Goal: Find contact information: Find contact information

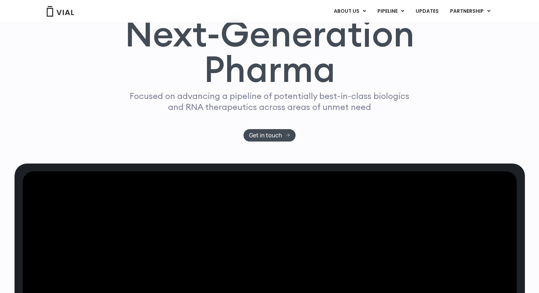
scroll to position [3, 0]
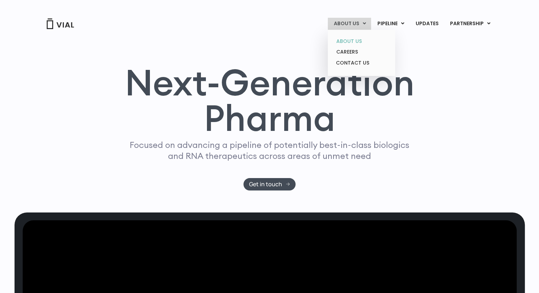
click at [361, 41] on link "ABOUT US" at bounding box center [361, 41] width 62 height 11
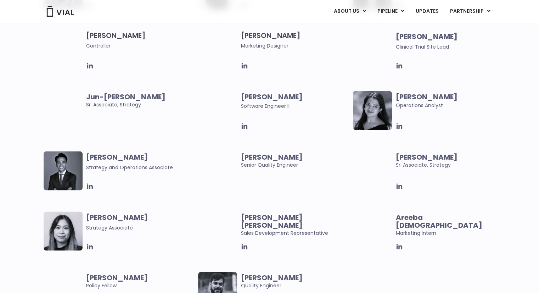
scroll to position [1177, 0]
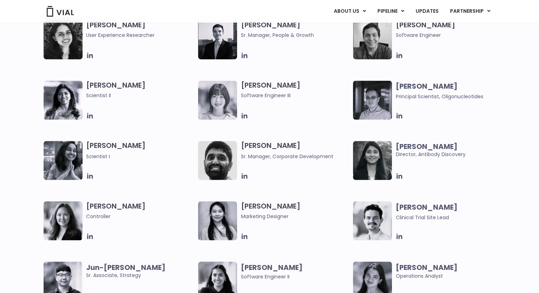
click at [389, 153] on img at bounding box center [372, 160] width 39 height 39
click at [376, 155] on img at bounding box center [372, 160] width 39 height 39
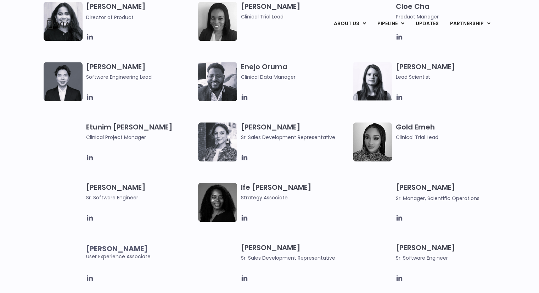
scroll to position [0, 0]
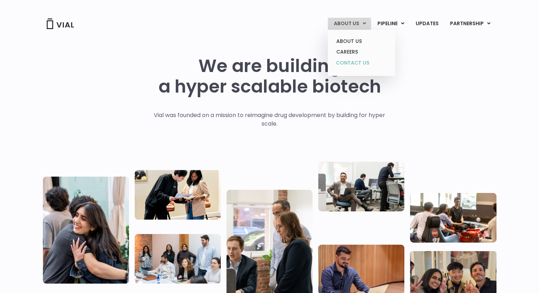
click at [357, 61] on link "CONTACT US" at bounding box center [361, 62] width 62 height 11
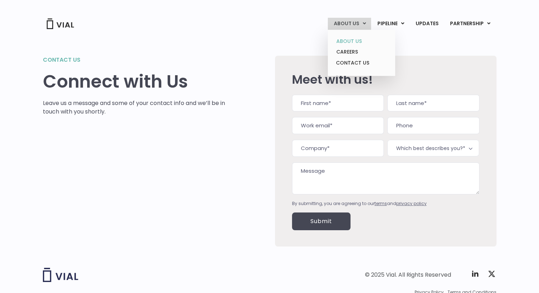
click at [350, 43] on link "ABOUT US" at bounding box center [361, 41] width 62 height 11
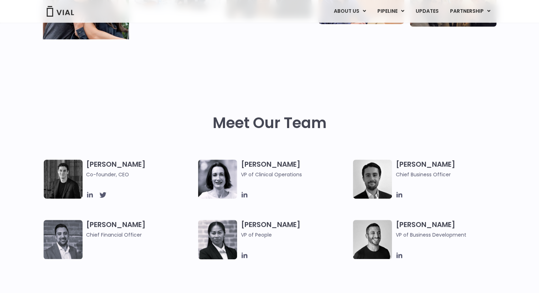
scroll to position [284, 0]
